Goal: Information Seeking & Learning: Learn about a topic

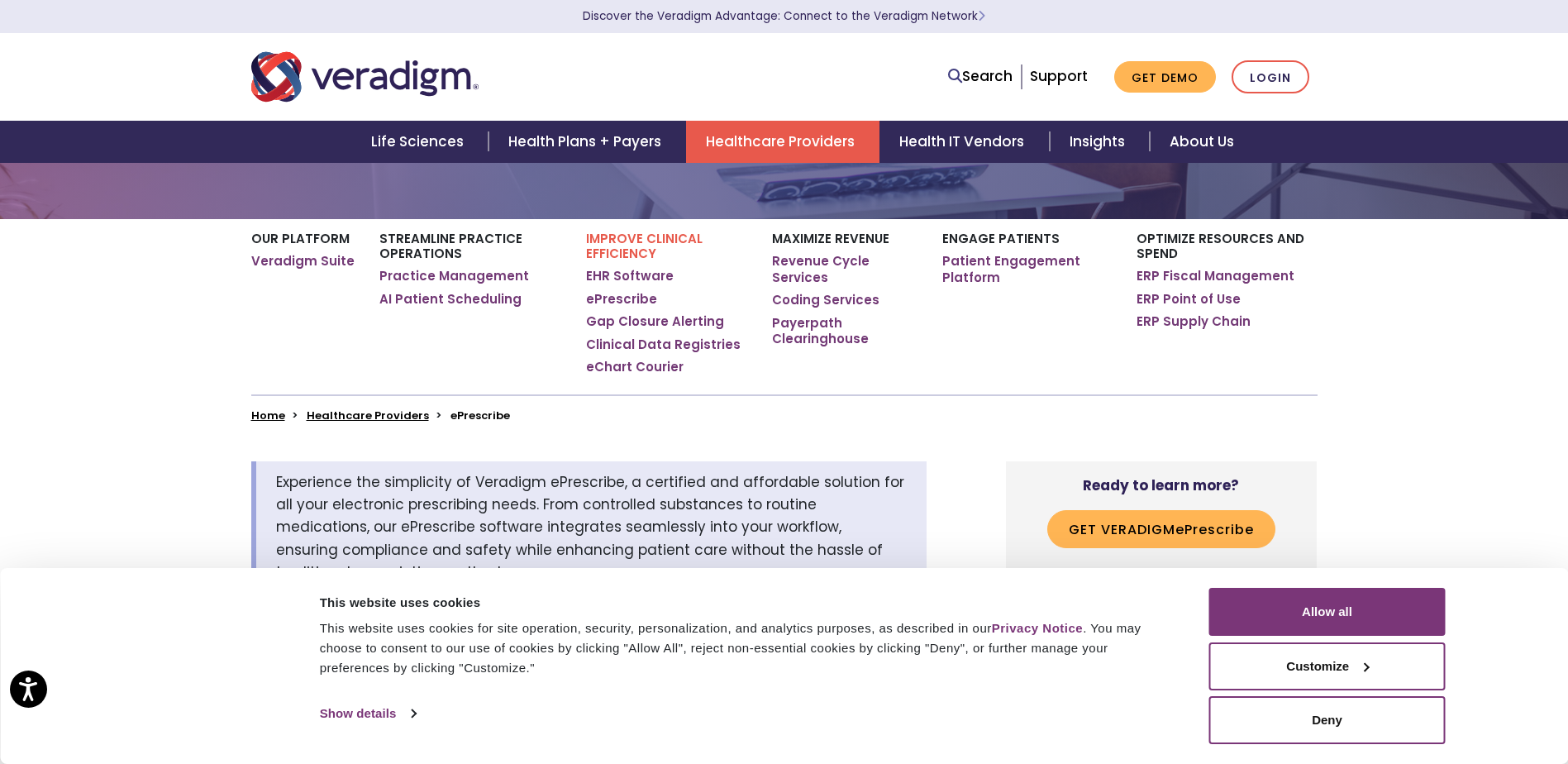
scroll to position [248, 0]
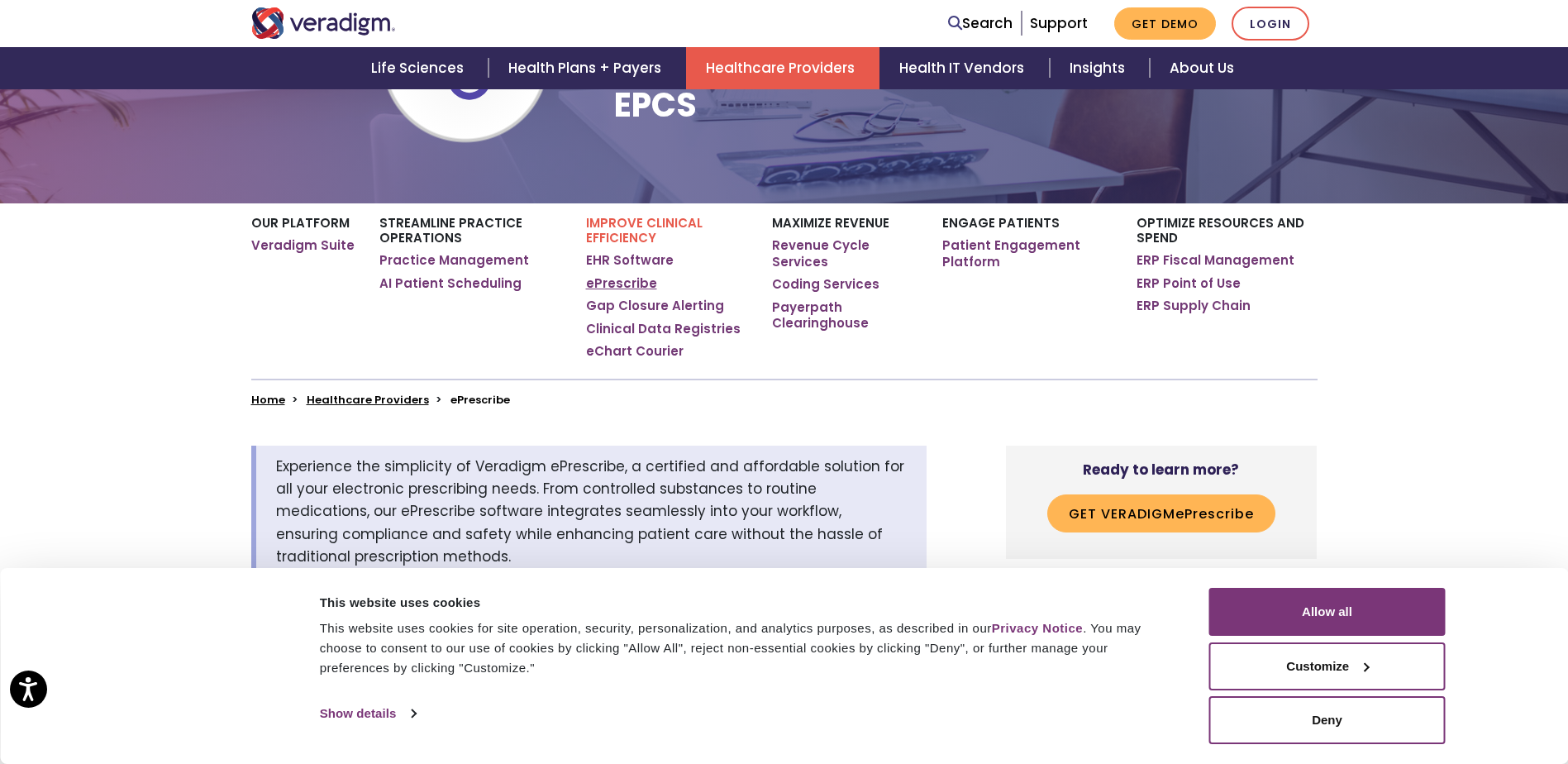
click at [610, 290] on link "ePrescribe" at bounding box center [622, 283] width 71 height 16
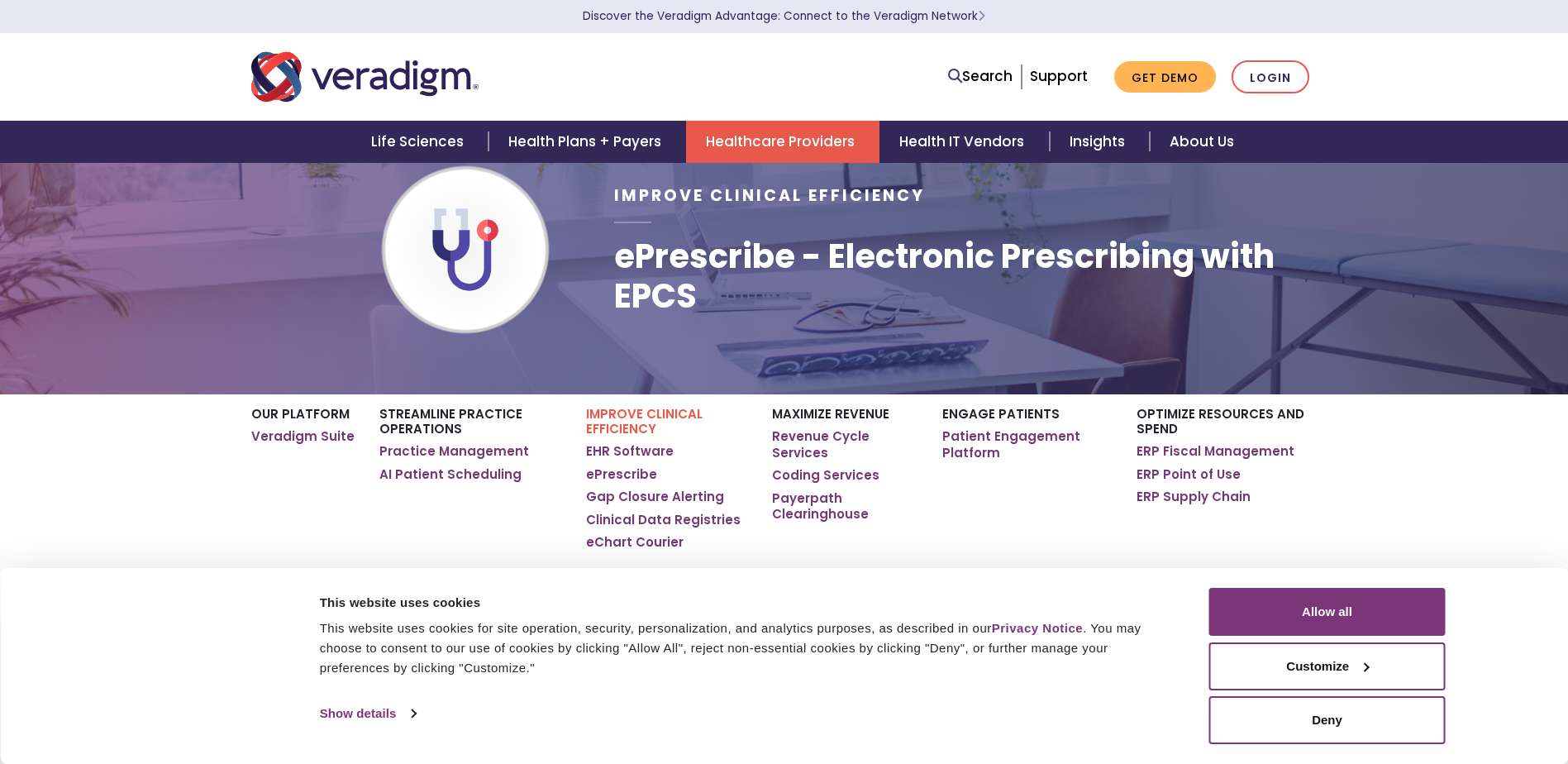
scroll to position [82, 0]
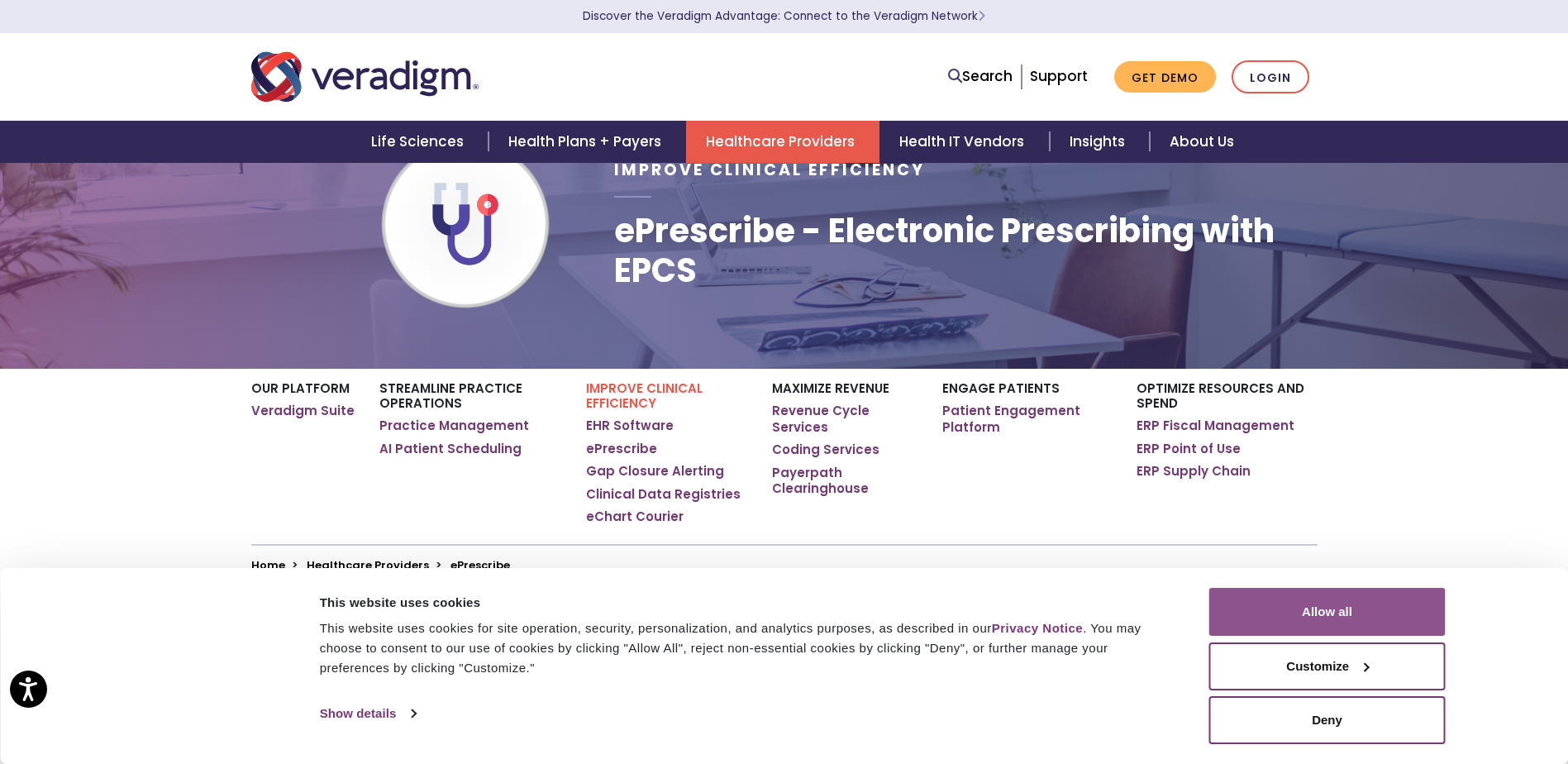
click at [1361, 620] on button "Allow all" at bounding box center [1327, 612] width 237 height 48
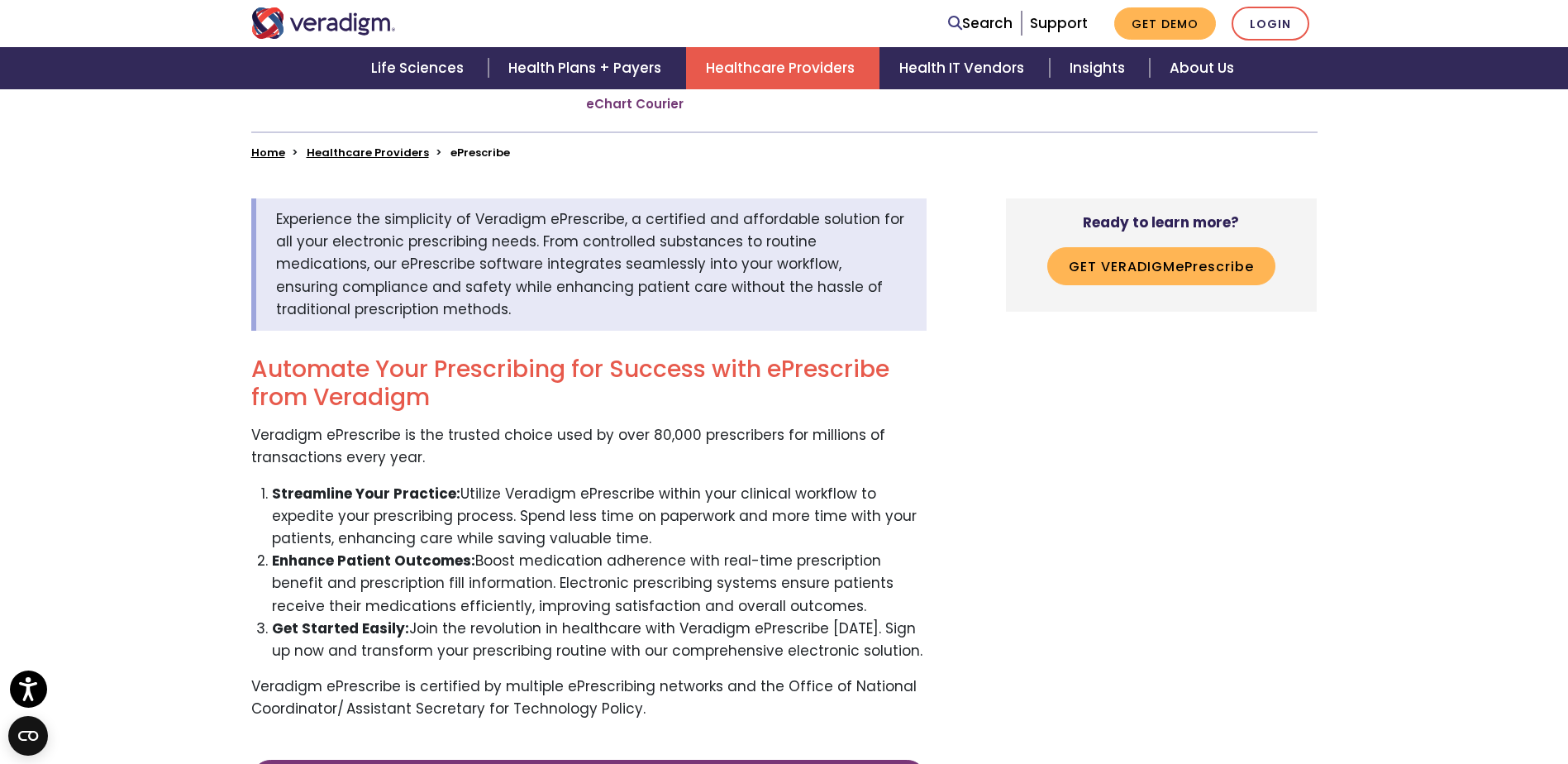
scroll to position [496, 0]
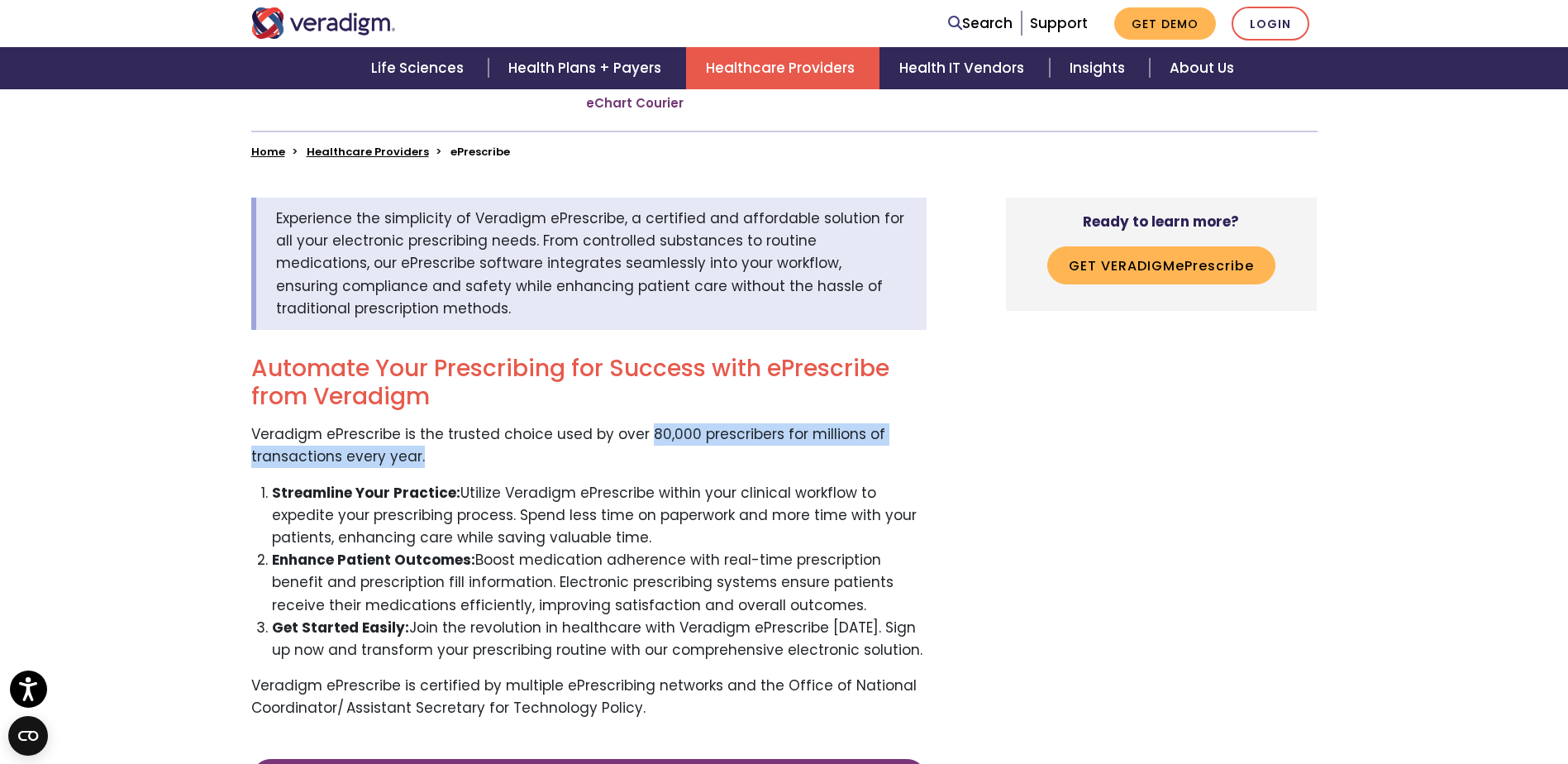
drag, startPoint x: 644, startPoint y: 443, endPoint x: 876, endPoint y: 454, distance: 232.3
click at [876, 454] on p "Veradigm ePrescribe is the trusted choice used by over 80,000 prescribers for m…" at bounding box center [589, 446] width 675 height 45
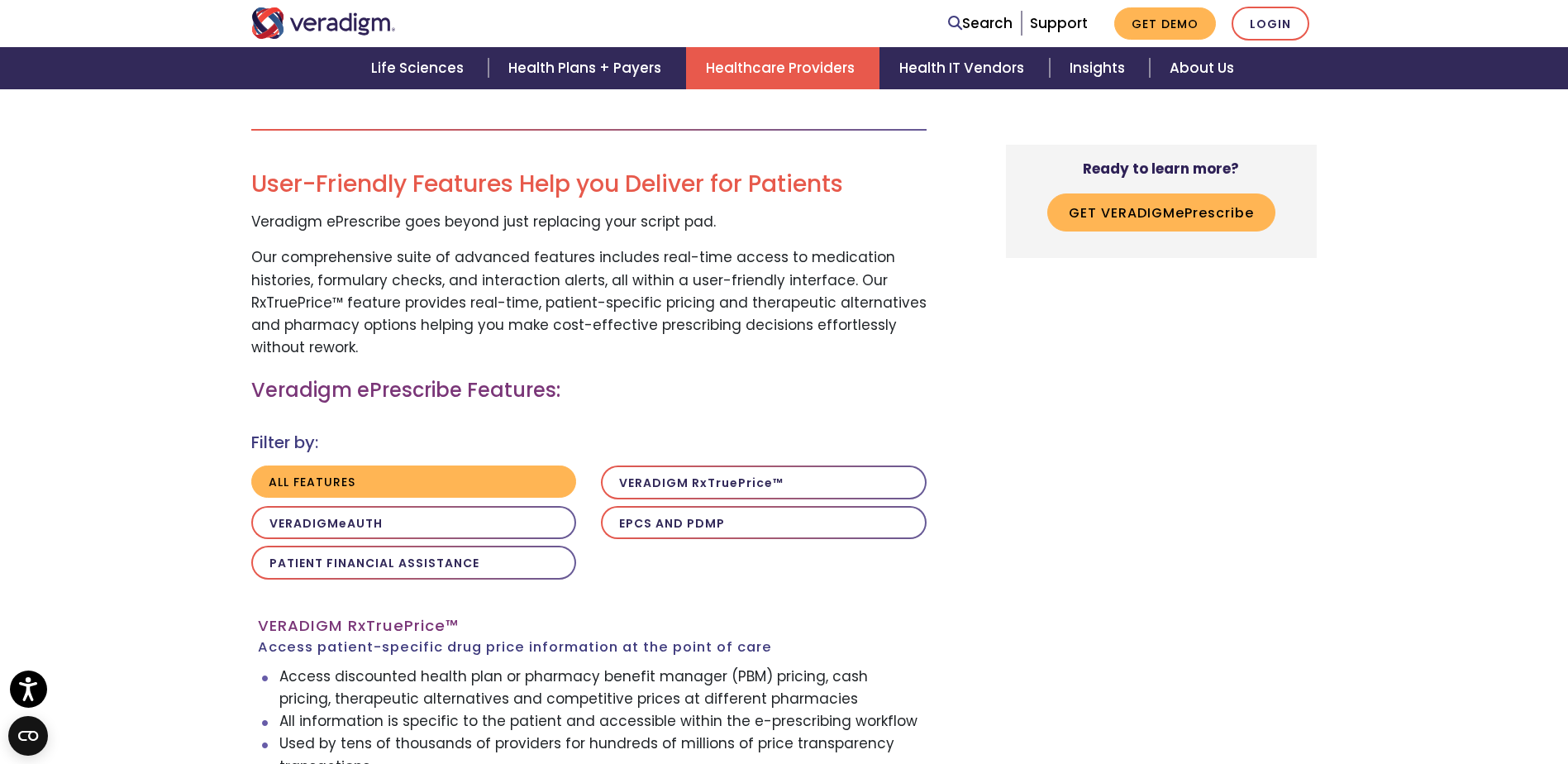
scroll to position [1323, 0]
